Goal: Find contact information: Find contact information

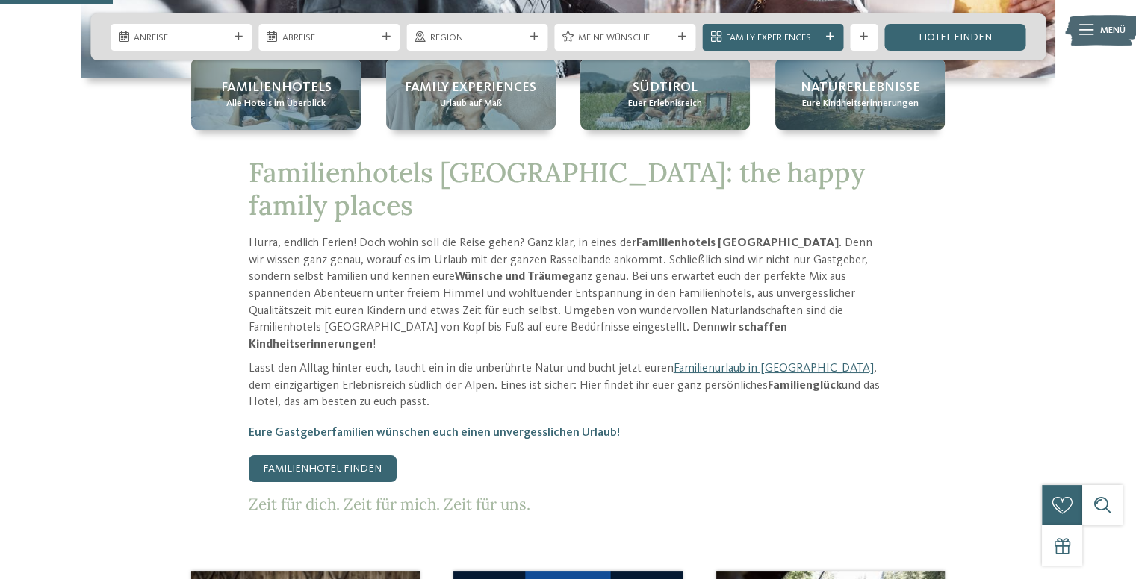
scroll to position [233, 0]
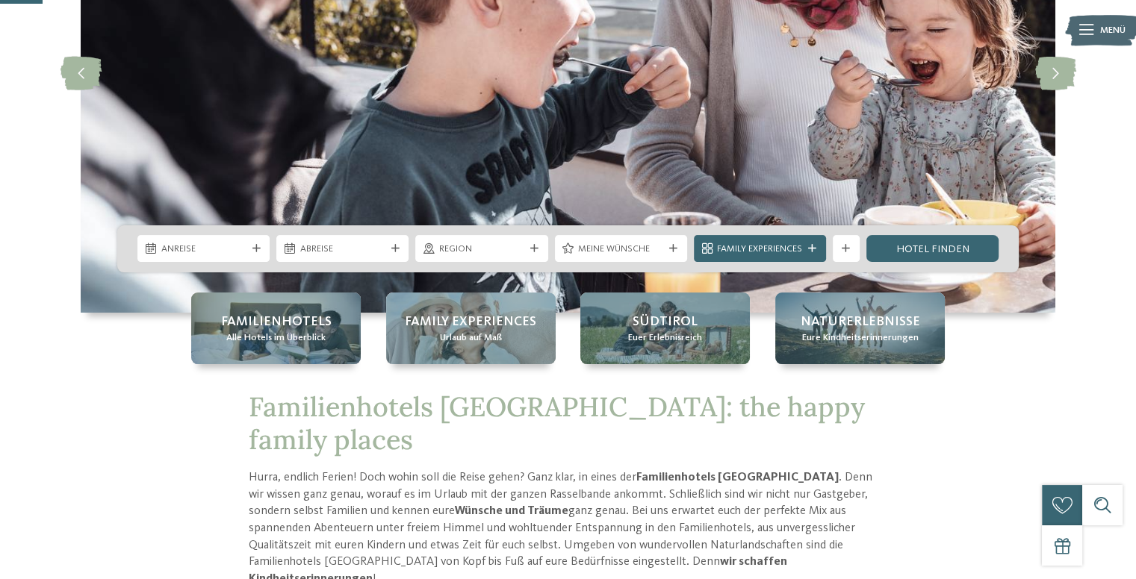
click at [1102, 34] on span "Menü" at bounding box center [1112, 30] width 25 height 13
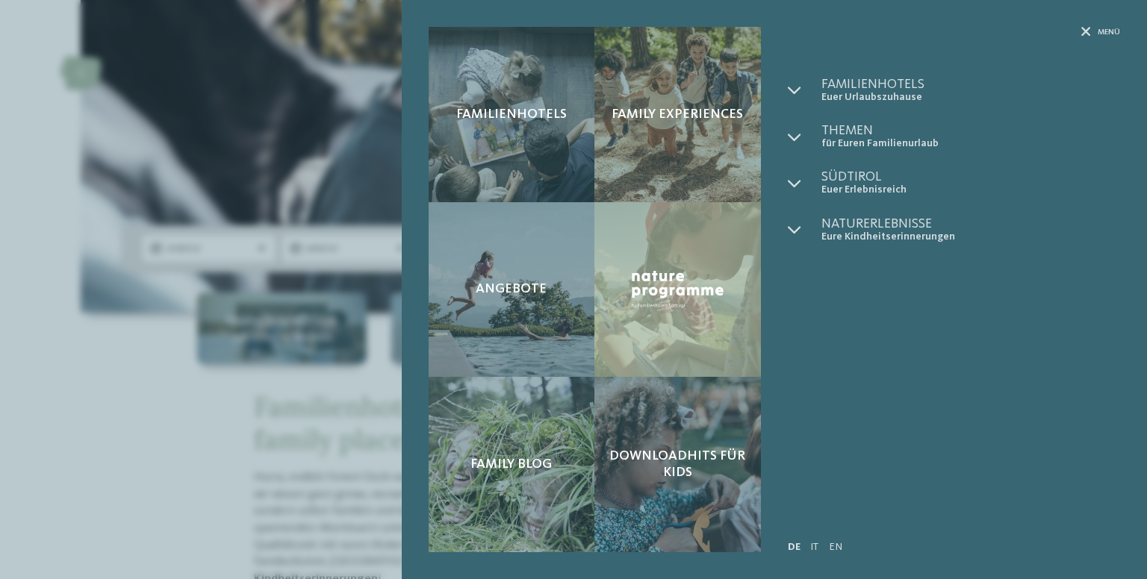
click at [1086, 25] on div "Familienhotels Family Experiences" at bounding box center [774, 289] width 745 height 579
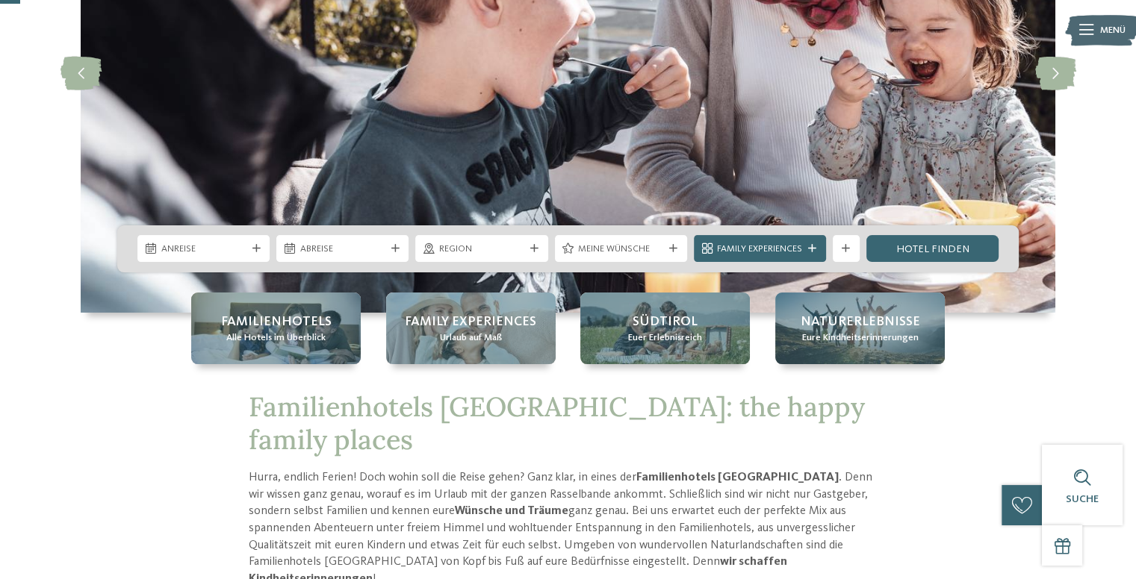
scroll to position [0, 0]
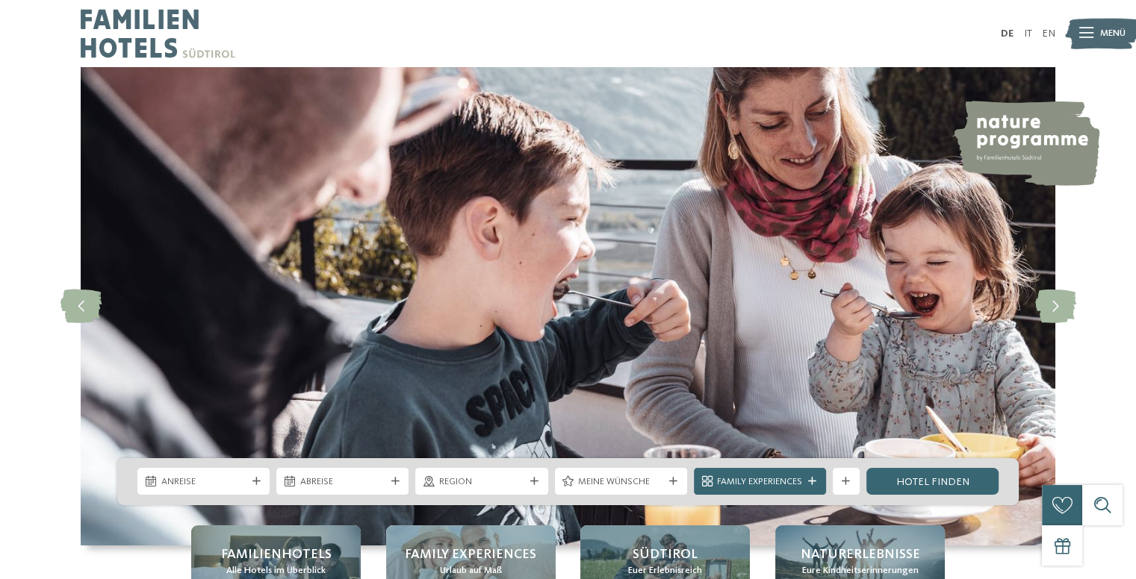
click at [1032, 29] on ul "DE IT EN" at bounding box center [1028, 33] width 55 height 10
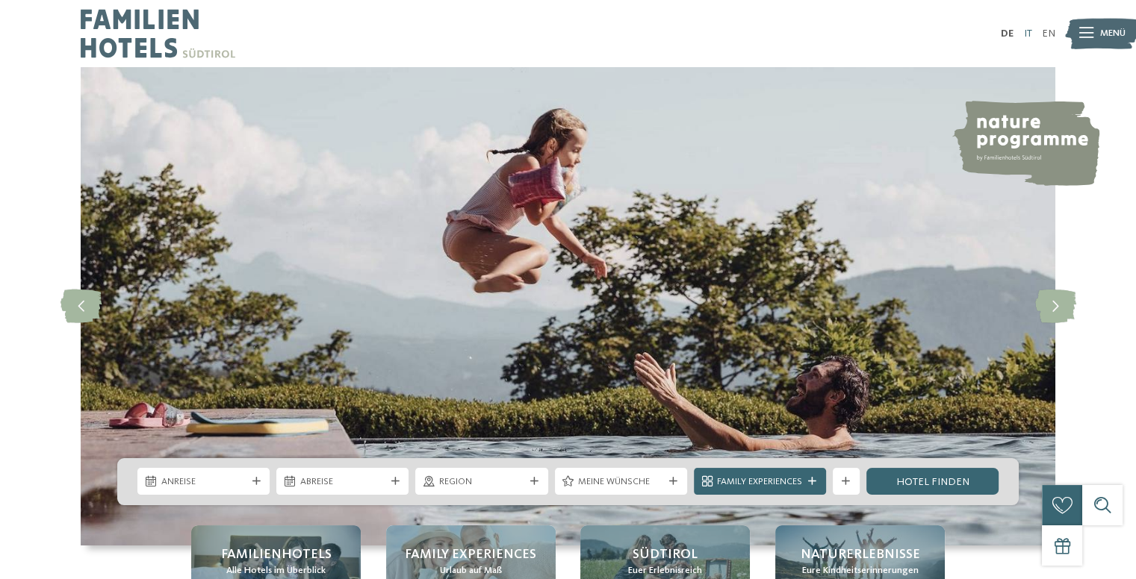
click at [1031, 29] on link "IT" at bounding box center [1027, 33] width 8 height 10
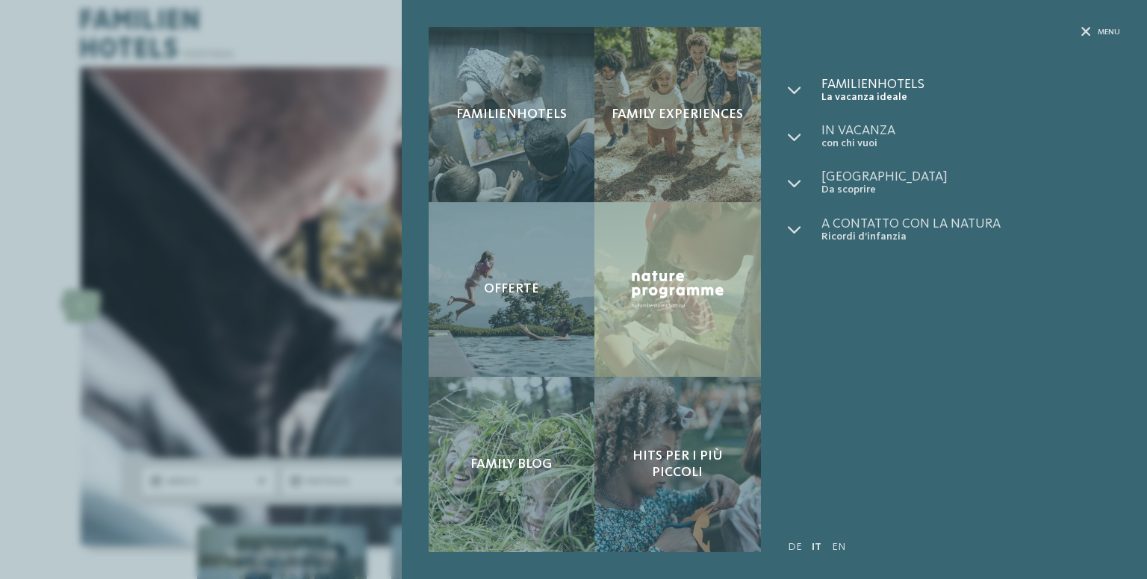
click at [877, 81] on span "Familienhotels" at bounding box center [970, 84] width 299 height 13
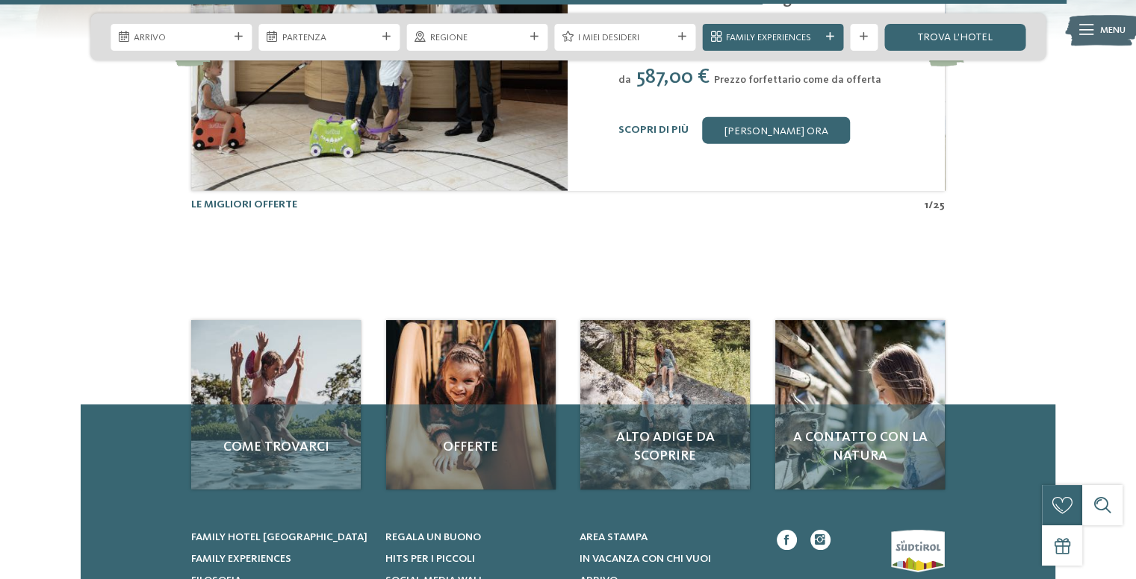
scroll to position [3733, 0]
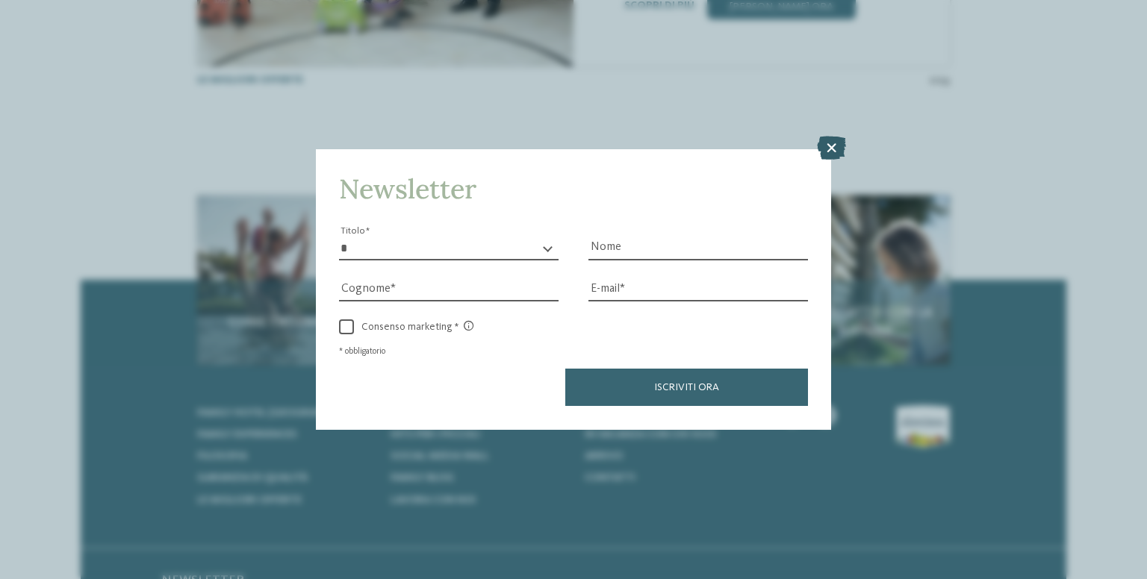
click at [830, 144] on icon at bounding box center [831, 149] width 29 height 24
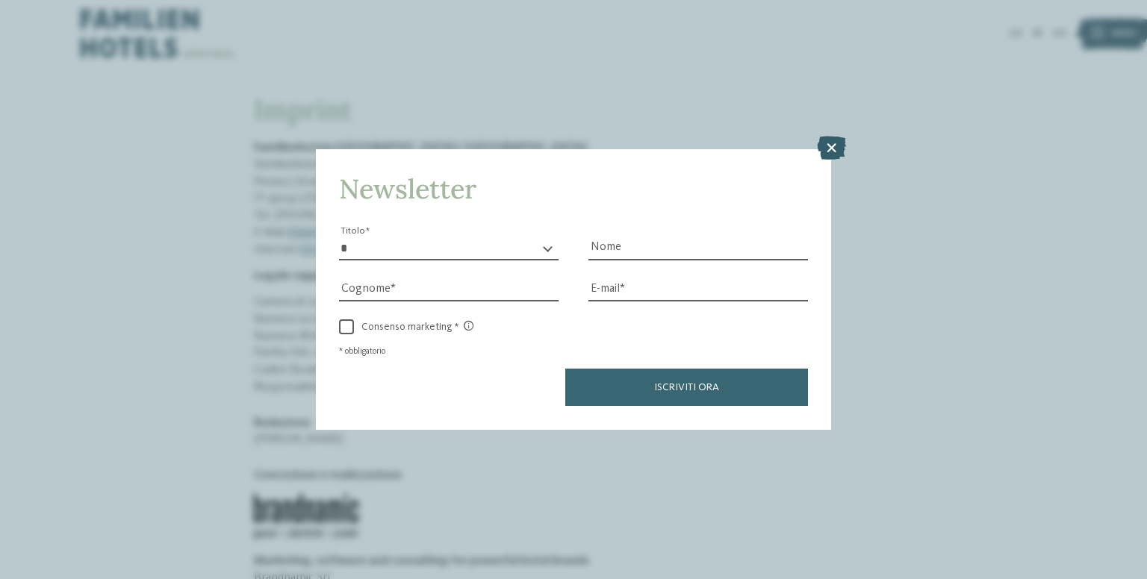
click at [835, 149] on icon at bounding box center [831, 149] width 29 height 24
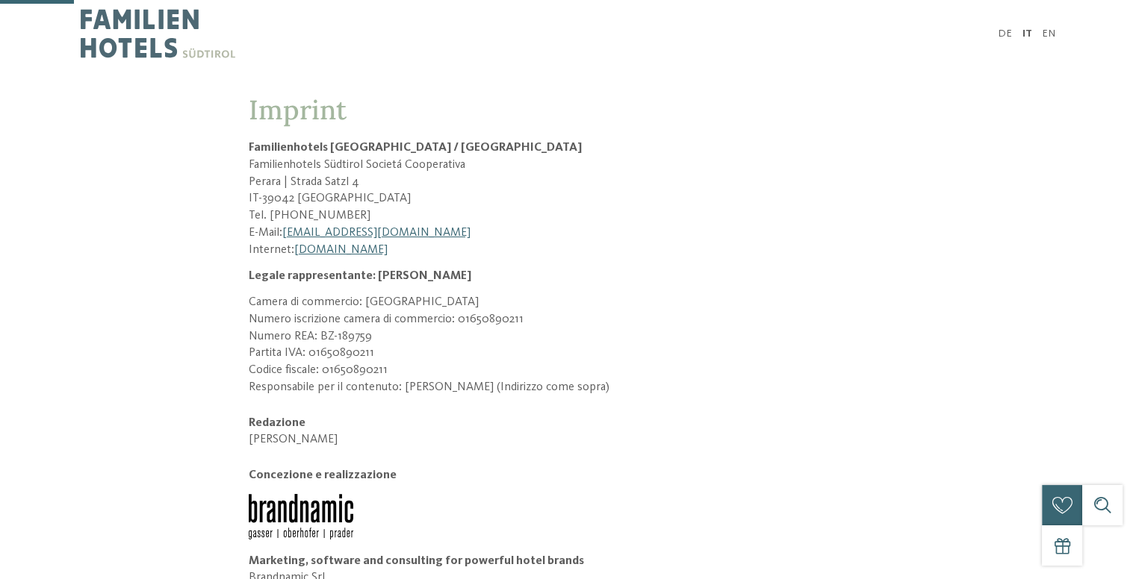
scroll to position [124, 0]
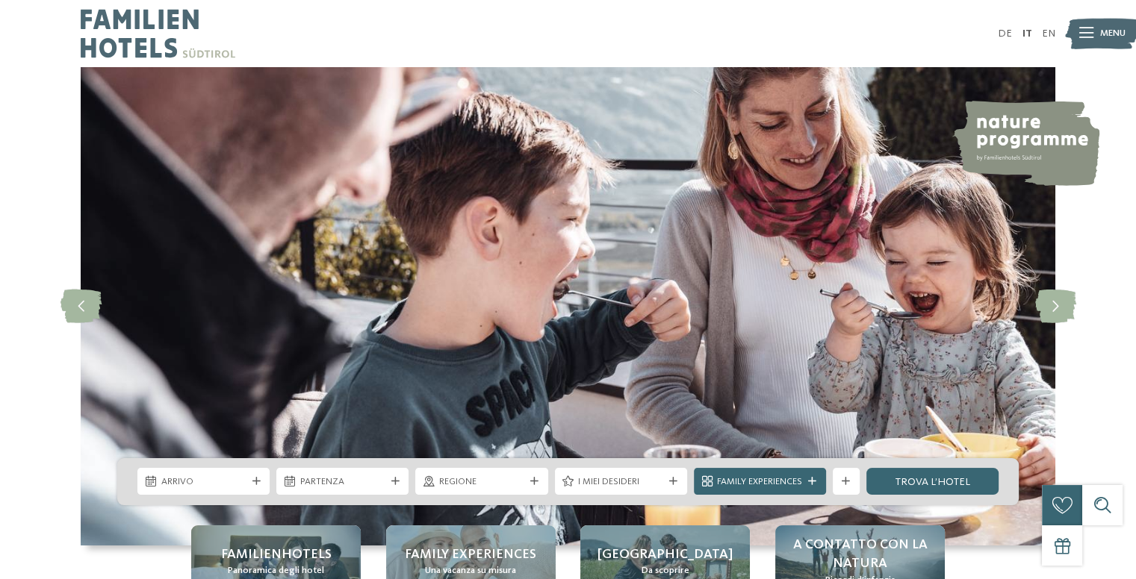
click at [115, 28] on img at bounding box center [158, 33] width 155 height 67
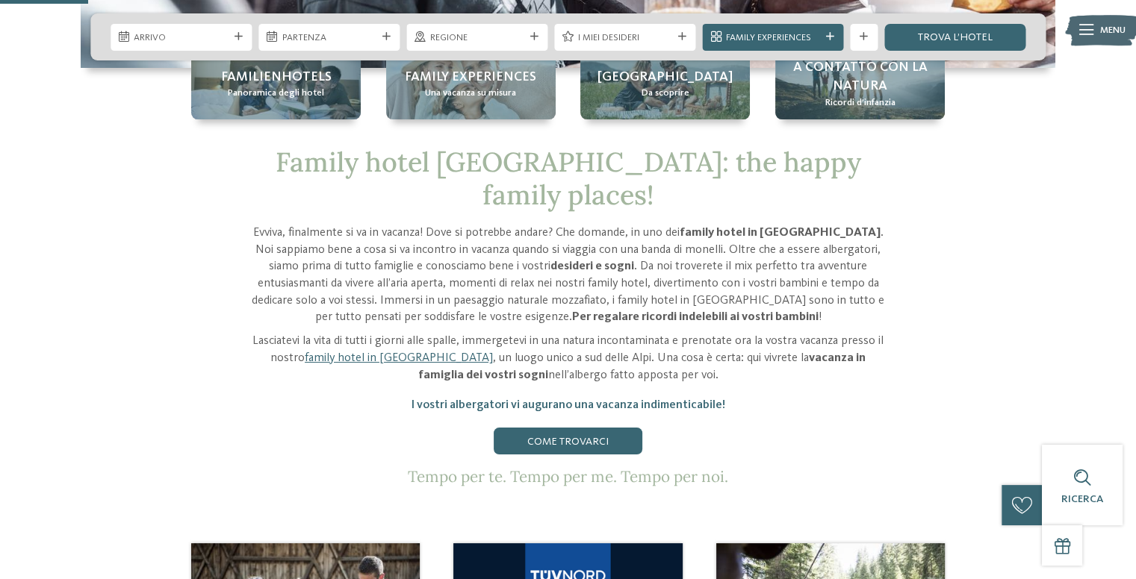
scroll to position [229, 0]
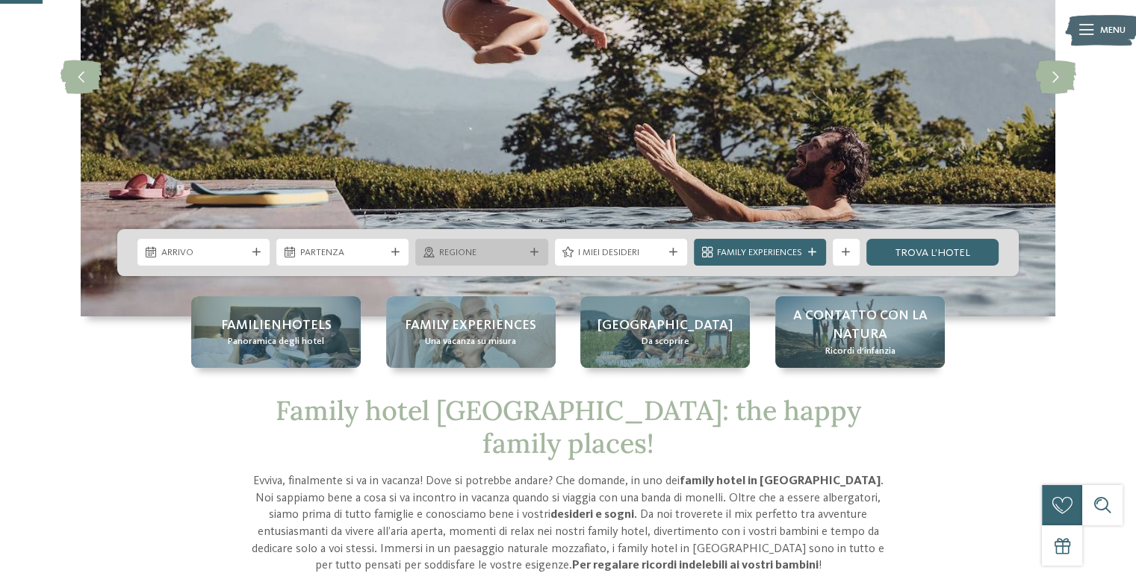
click at [464, 254] on span "Regione" at bounding box center [481, 252] width 85 height 13
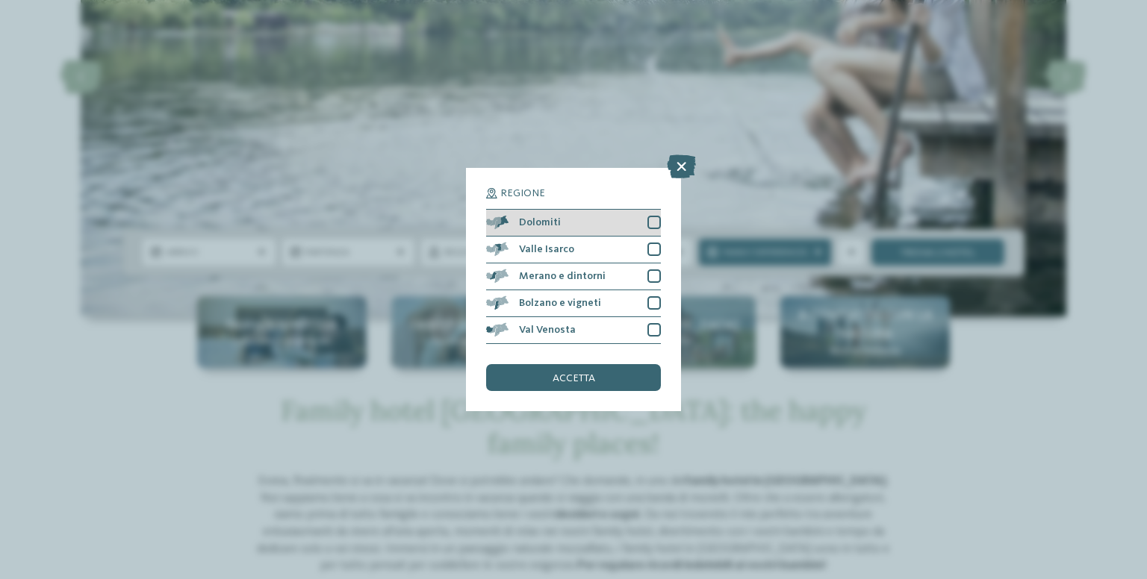
click at [642, 226] on div "Dolomiti" at bounding box center [573, 223] width 175 height 27
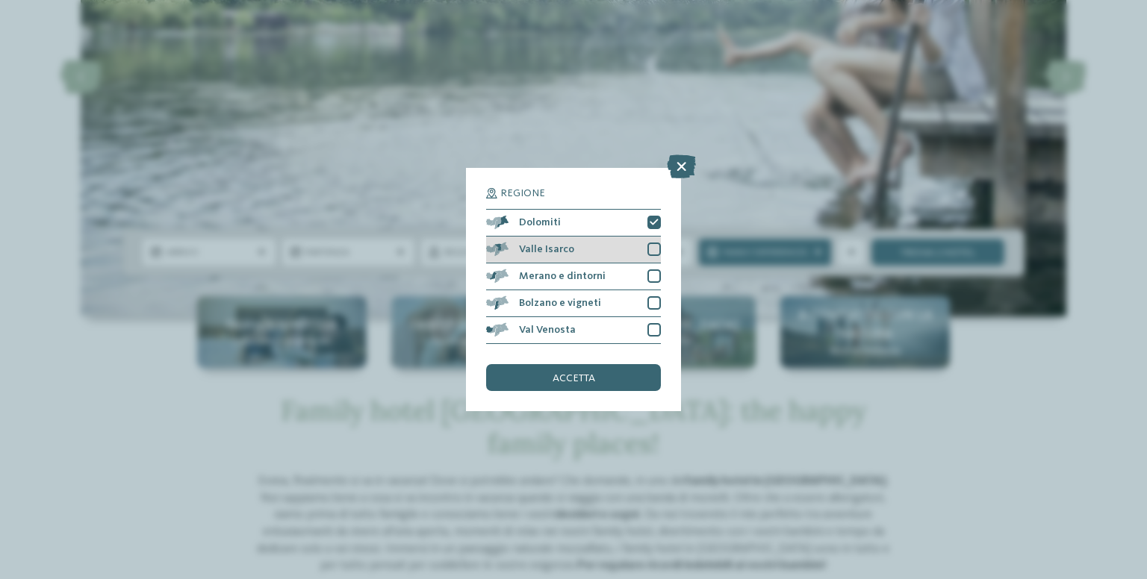
click at [650, 250] on div at bounding box center [653, 249] width 13 height 13
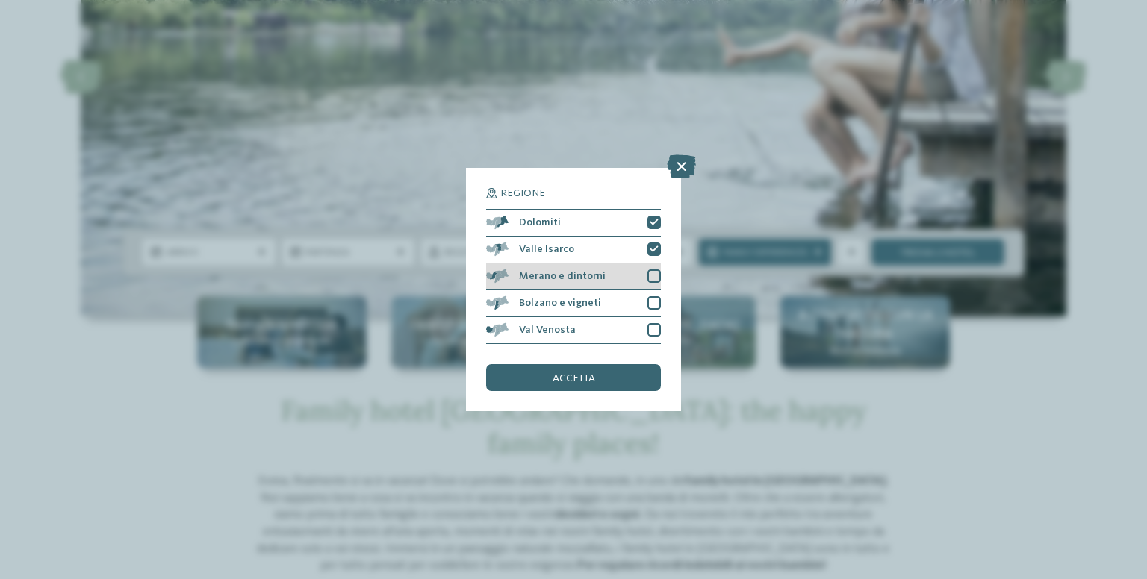
click at [648, 282] on div at bounding box center [653, 276] width 13 height 13
click at [648, 303] on div at bounding box center [653, 302] width 13 height 13
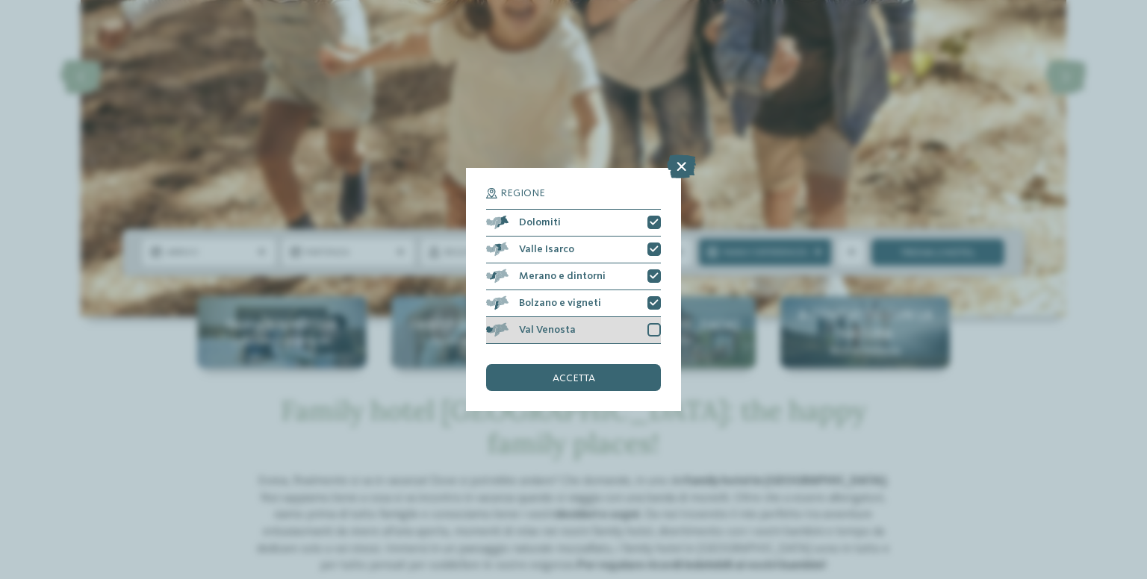
click at [648, 338] on div "Val Venosta" at bounding box center [573, 330] width 175 height 27
click at [609, 368] on div "accetta" at bounding box center [573, 377] width 175 height 27
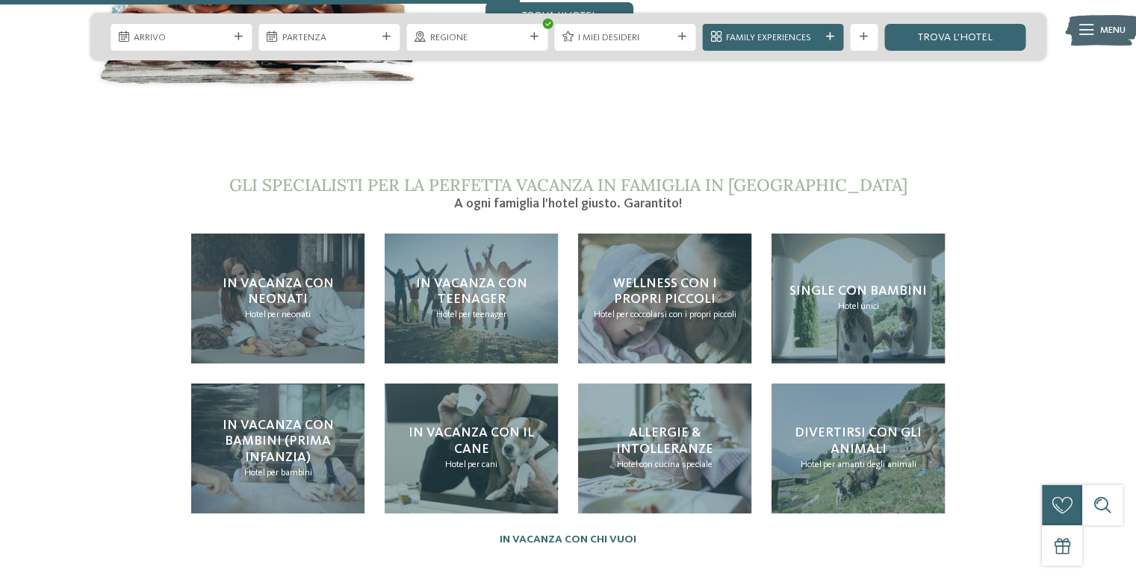
scroll to position [3203, 0]
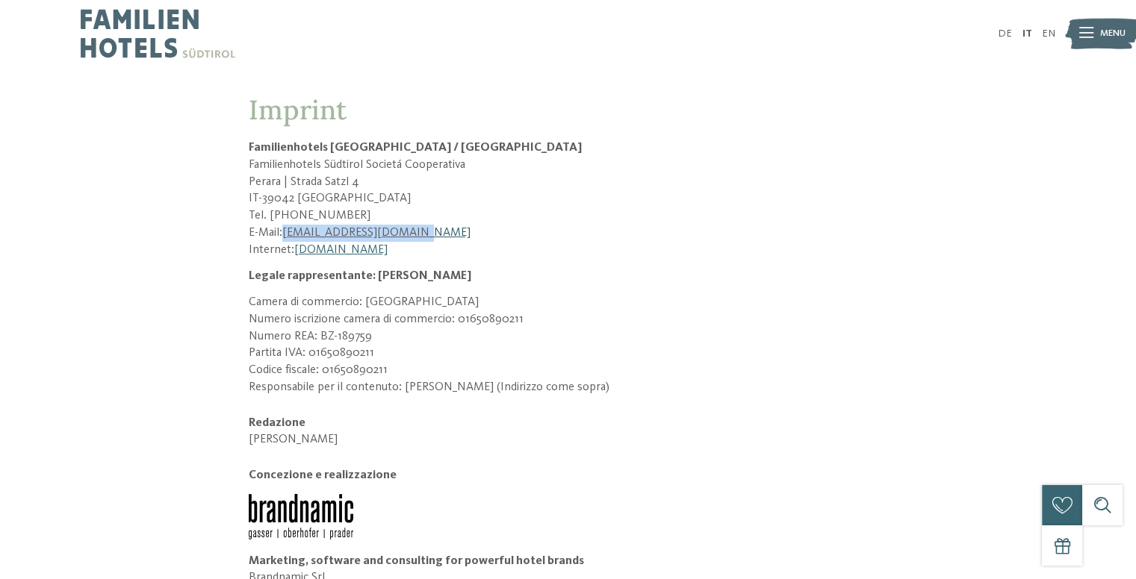
drag, startPoint x: 422, startPoint y: 234, endPoint x: 284, endPoint y: 230, distance: 137.4
click at [284, 230] on p "E-Mail: [EMAIL_ADDRESS][DOMAIN_NAME]" at bounding box center [568, 233] width 639 height 17
copy link "[EMAIL_ADDRESS][DOMAIN_NAME]"
